Goal: Find specific page/section: Find specific page/section

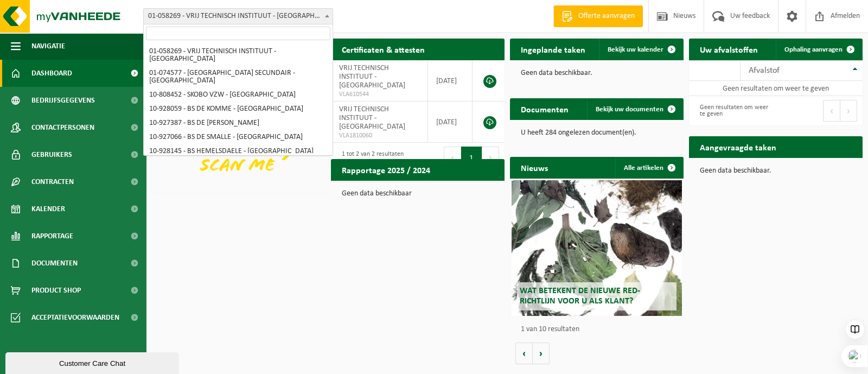
click at [222, 17] on span "01-058269 - VRIJ TECHNISCH INSTITUUT - [GEOGRAPHIC_DATA]" at bounding box center [238, 16] width 189 height 15
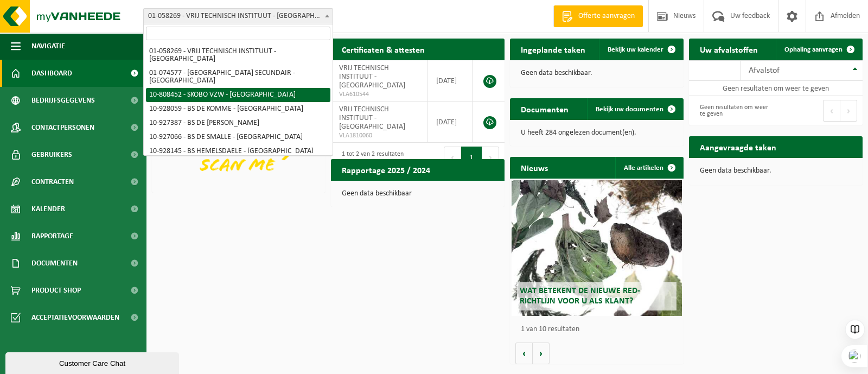
select select "36592"
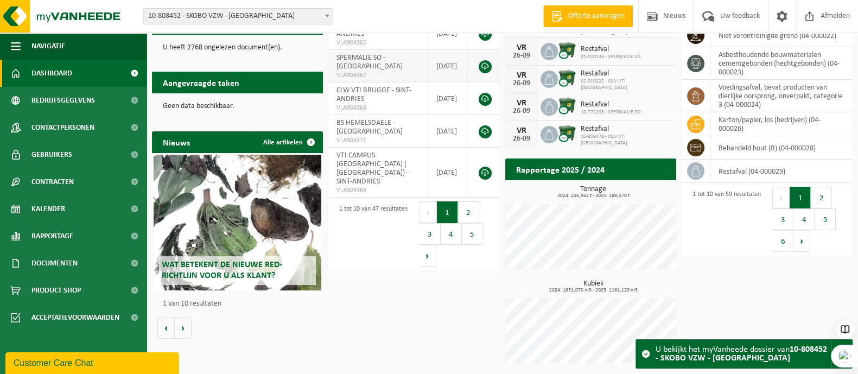
scroll to position [12, 0]
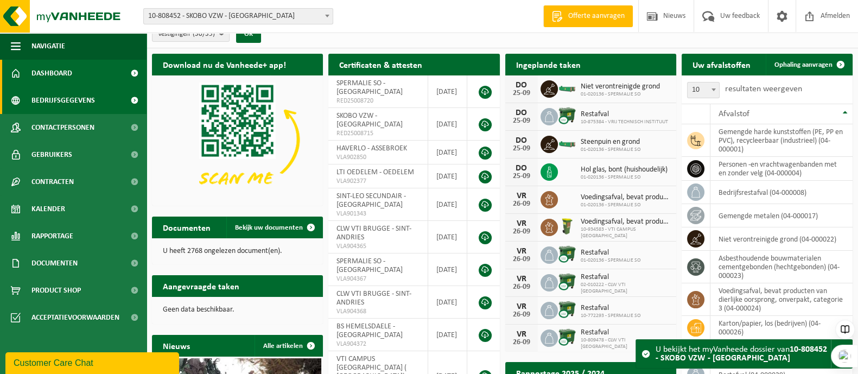
click at [49, 99] on span "Bedrijfsgegevens" at bounding box center [63, 100] width 64 height 27
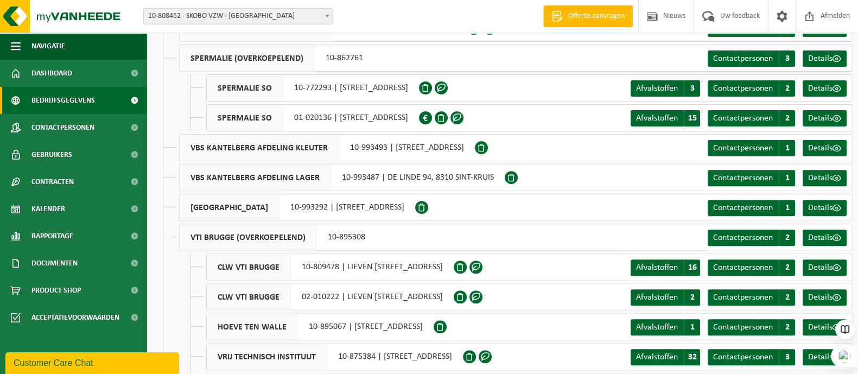
scroll to position [606, 0]
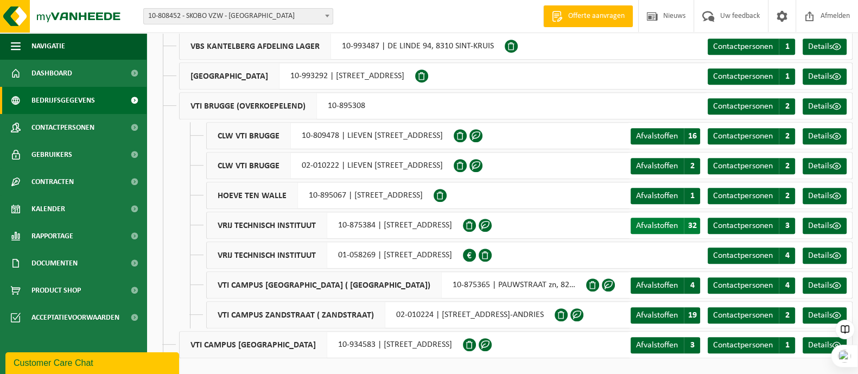
click at [669, 224] on span "Afvalstoffen" at bounding box center [657, 225] width 42 height 9
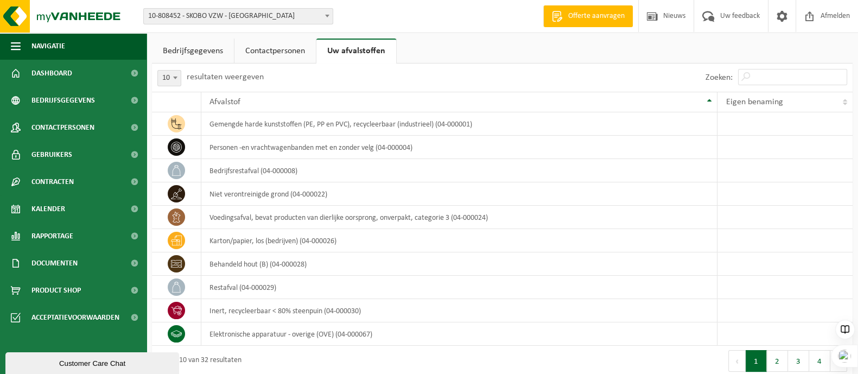
click at [186, 47] on link "Bedrijfsgegevens" at bounding box center [193, 51] width 82 height 25
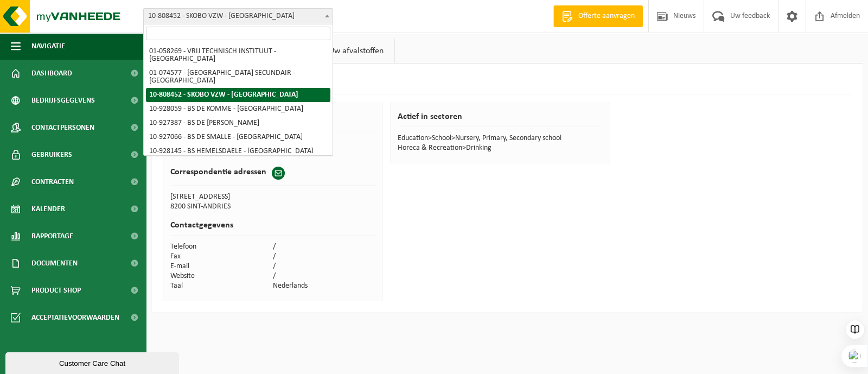
click at [145, 10] on span "10-808452 - SKOBO VZW - [GEOGRAPHIC_DATA]" at bounding box center [238, 16] width 189 height 15
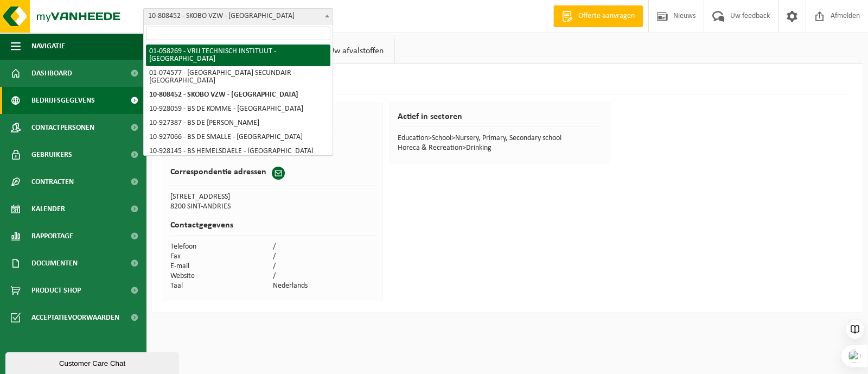
click at [66, 99] on span "Bedrijfsgegevens" at bounding box center [63, 100] width 64 height 27
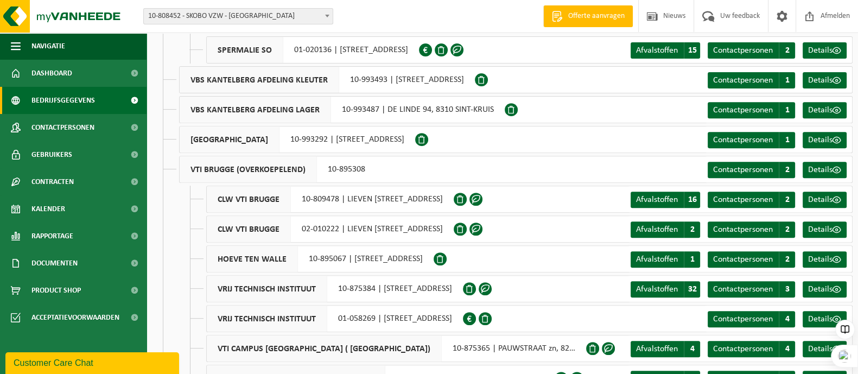
scroll to position [606, 0]
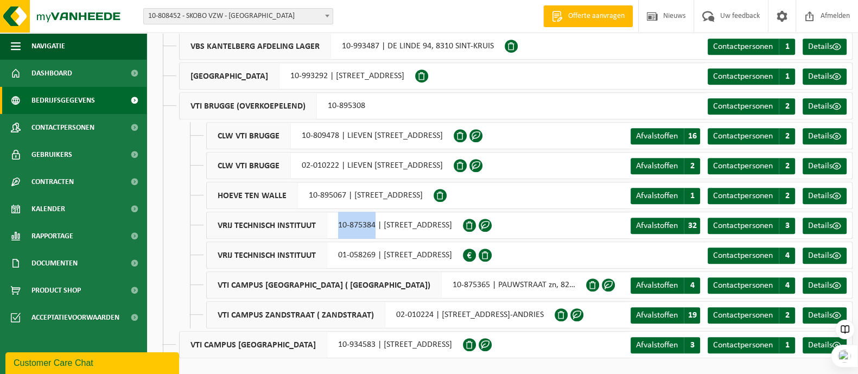
drag, startPoint x: 375, startPoint y: 221, endPoint x: 332, endPoint y: 223, distance: 43.5
click at [332, 223] on div "VRIJ TECHNISCH INSTITUUT 10-875384 | [STREET_ADDRESS]" at bounding box center [334, 225] width 257 height 27
copy div "10-875384"
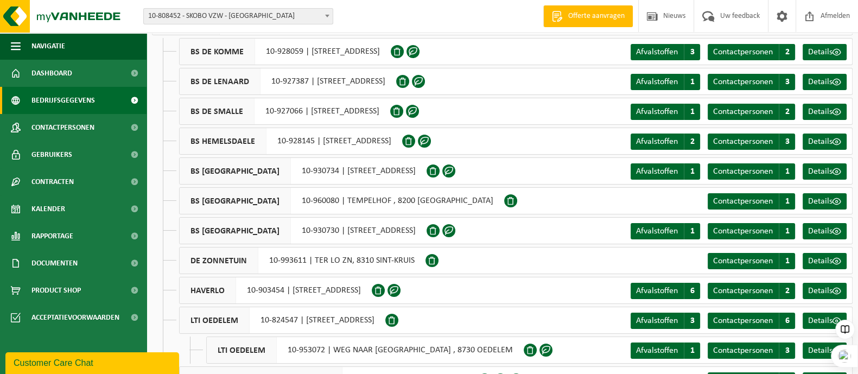
scroll to position [0, 0]
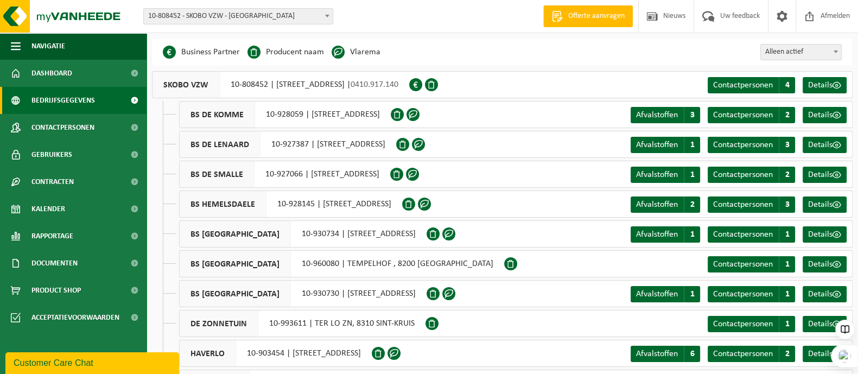
click at [285, 10] on span "10-808452 - SKOBO VZW - [GEOGRAPHIC_DATA]" at bounding box center [238, 16] width 189 height 15
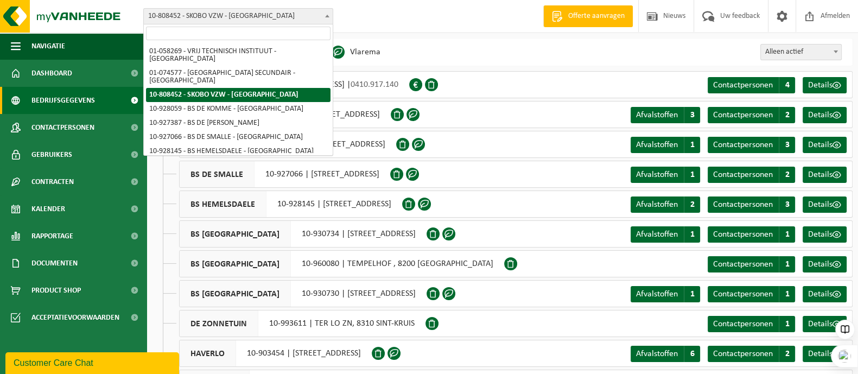
type input "10-875384"
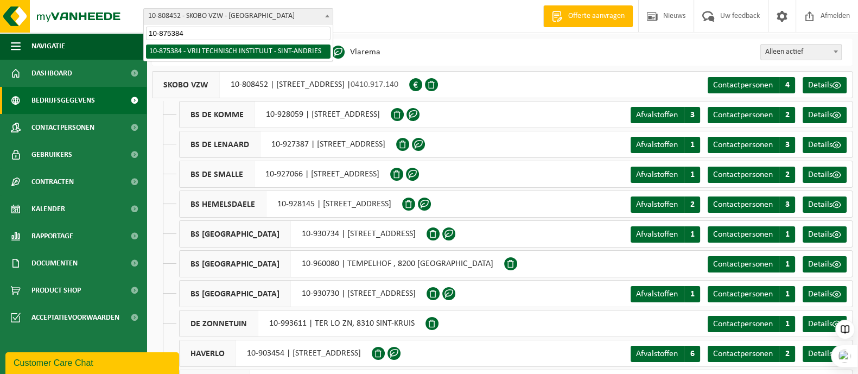
select select "107052"
